Goal: Information Seeking & Learning: Learn about a topic

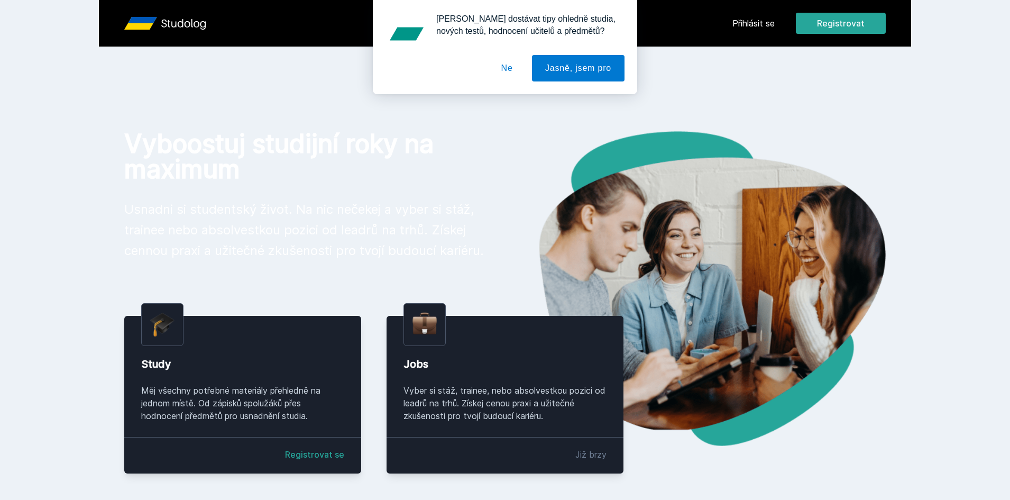
click at [513, 74] on button "Ne" at bounding box center [507, 68] width 38 height 26
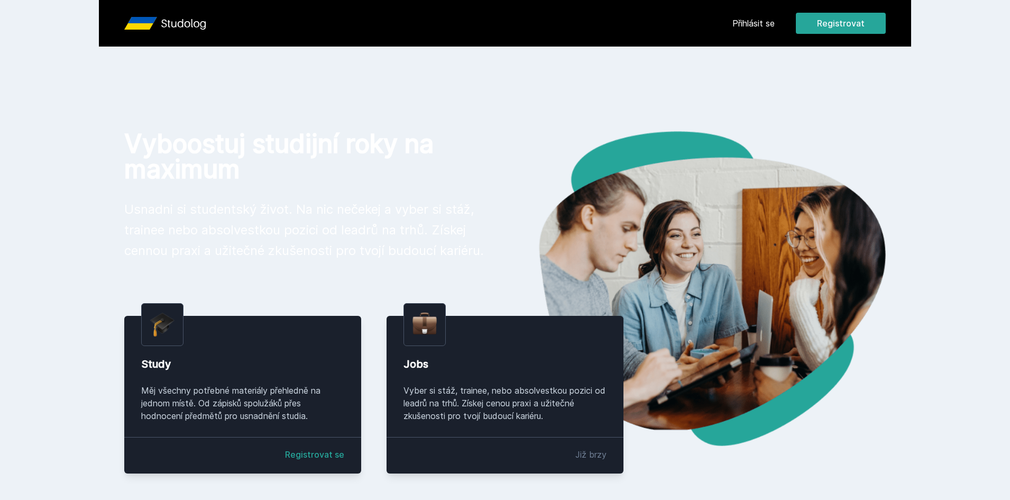
click at [748, 30] on div "Přihlásit se Registrovat" at bounding box center [809, 23] width 153 height 21
click at [747, 25] on link "Přihlásit se" at bounding box center [754, 23] width 42 height 13
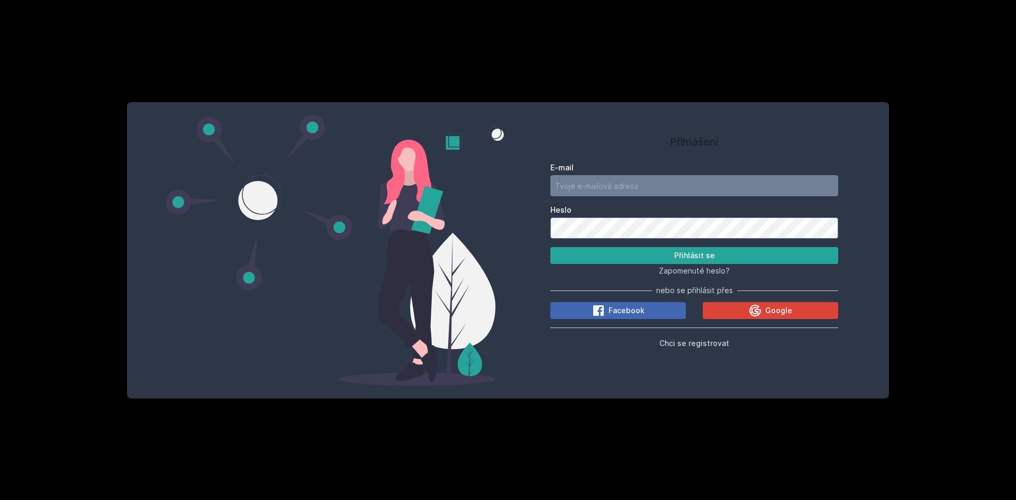
click at [578, 197] on form "E-mail Heslo Přihlásit se" at bounding box center [694, 213] width 288 height 102
click at [584, 184] on input "E-mail" at bounding box center [694, 185] width 288 height 21
click at [550, 247] on button "Přihlásit se" at bounding box center [694, 255] width 288 height 17
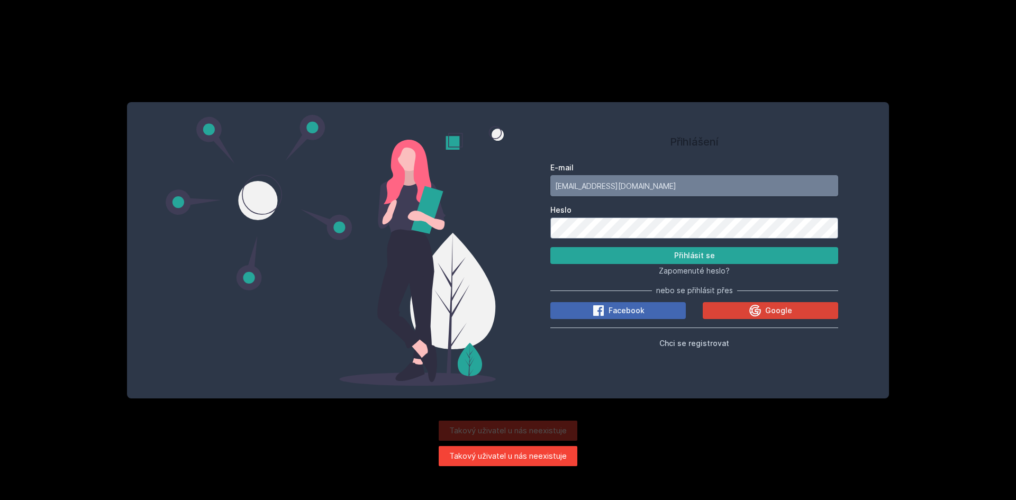
drag, startPoint x: 653, startPoint y: 187, endPoint x: 406, endPoint y: 155, distance: 248.6
click at [443, 166] on div "Přihlášení E-mail [EMAIL_ADDRESS][DOMAIN_NAME] Heslo Přihlásit se Zapomenuté he…" at bounding box center [508, 250] width 762 height 296
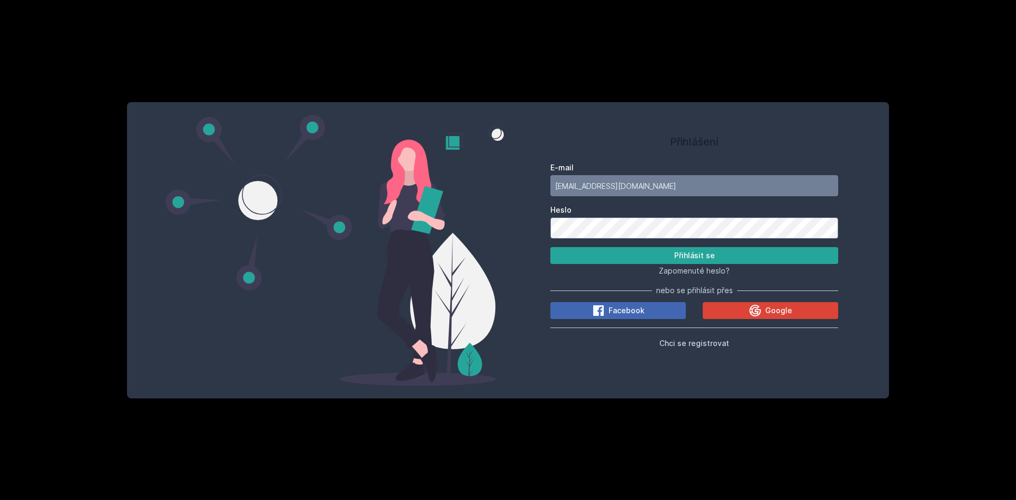
type input "[EMAIL_ADDRESS][DOMAIN_NAME]"
click at [550, 247] on button "Přihlásit se" at bounding box center [694, 255] width 288 height 17
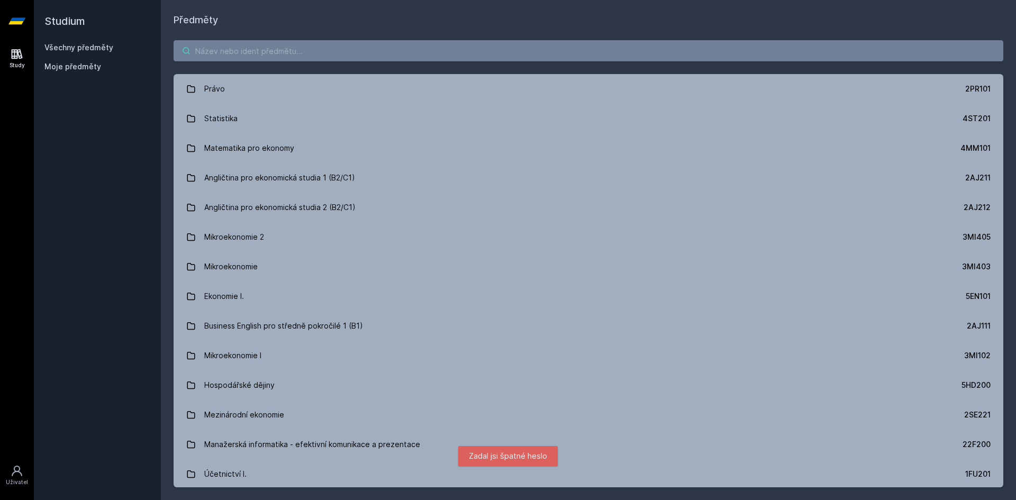
click at [282, 58] on input "search" at bounding box center [588, 50] width 829 height 21
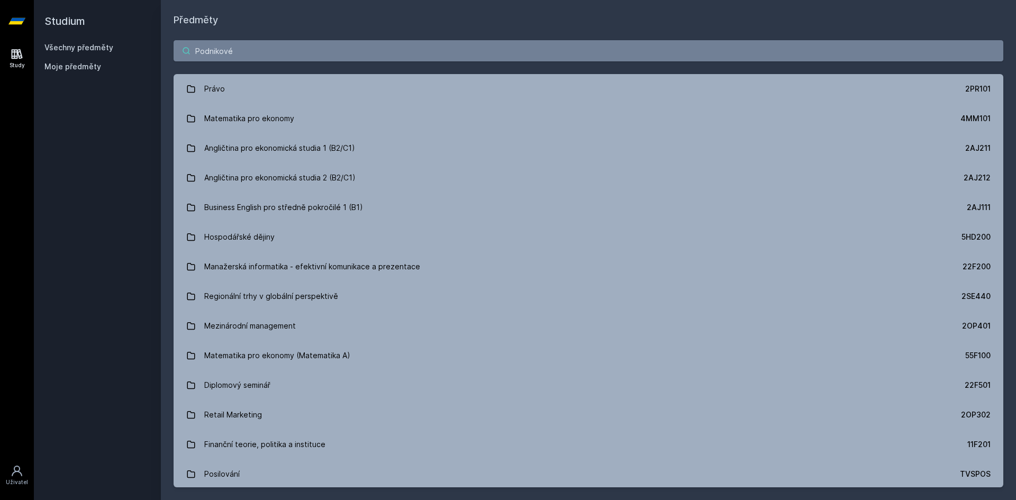
type input "Podnikové"
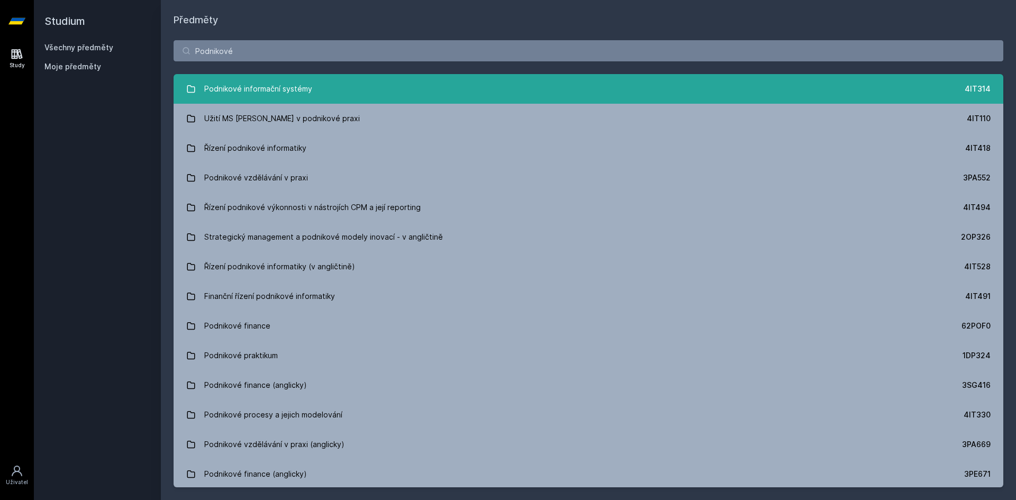
click at [344, 84] on link "Podnikové informační systémy 4IT314" at bounding box center [588, 89] width 829 height 30
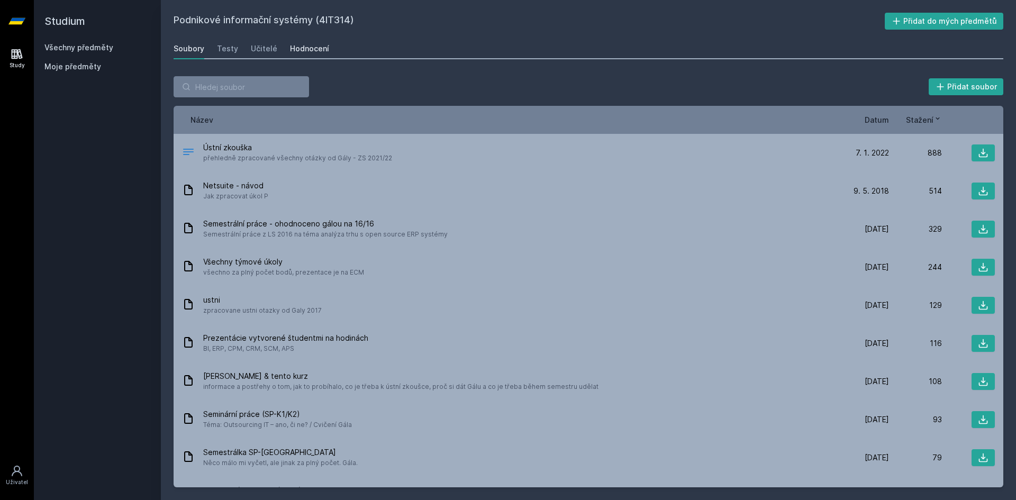
click at [297, 42] on link "Hodnocení" at bounding box center [309, 48] width 39 height 21
